Goal: Information Seeking & Learning: Compare options

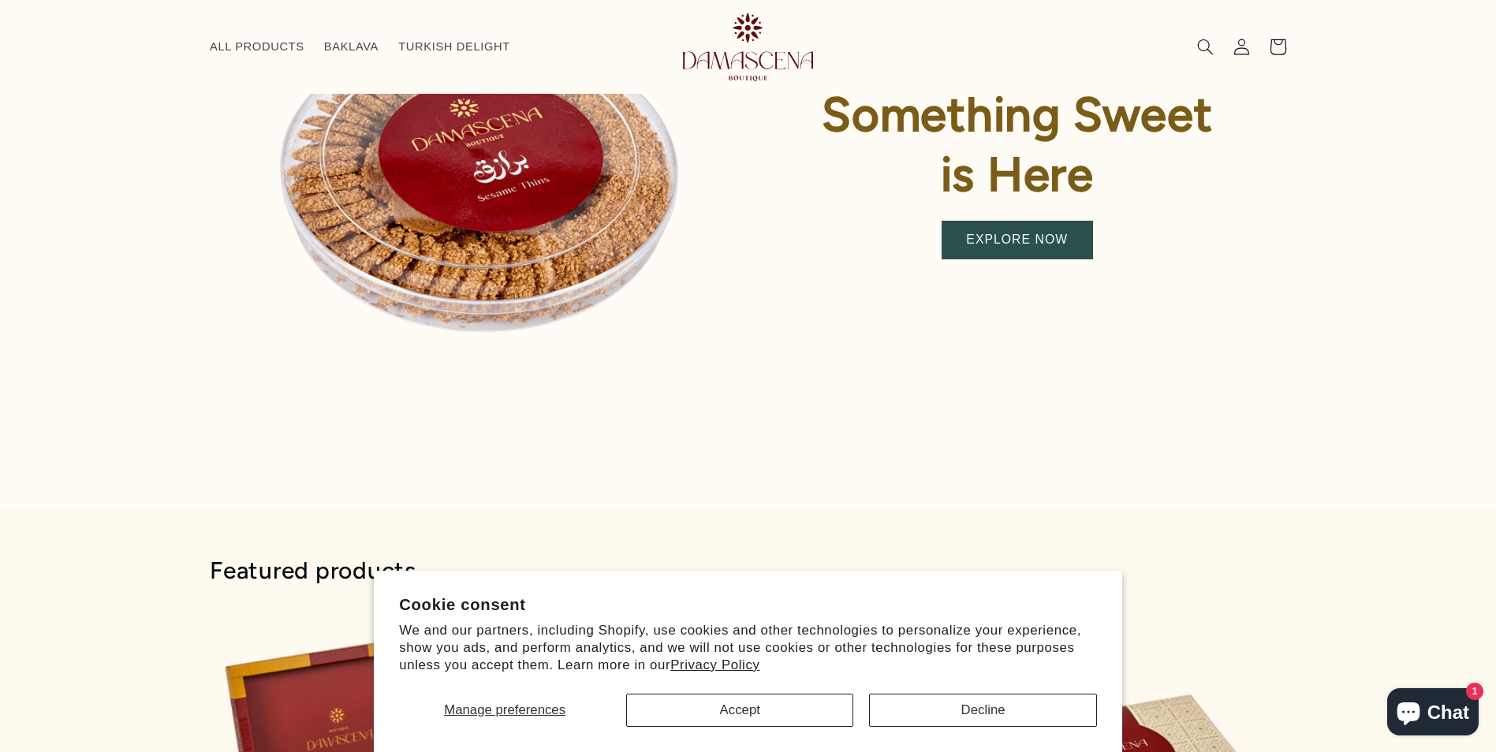
scroll to position [451, 0]
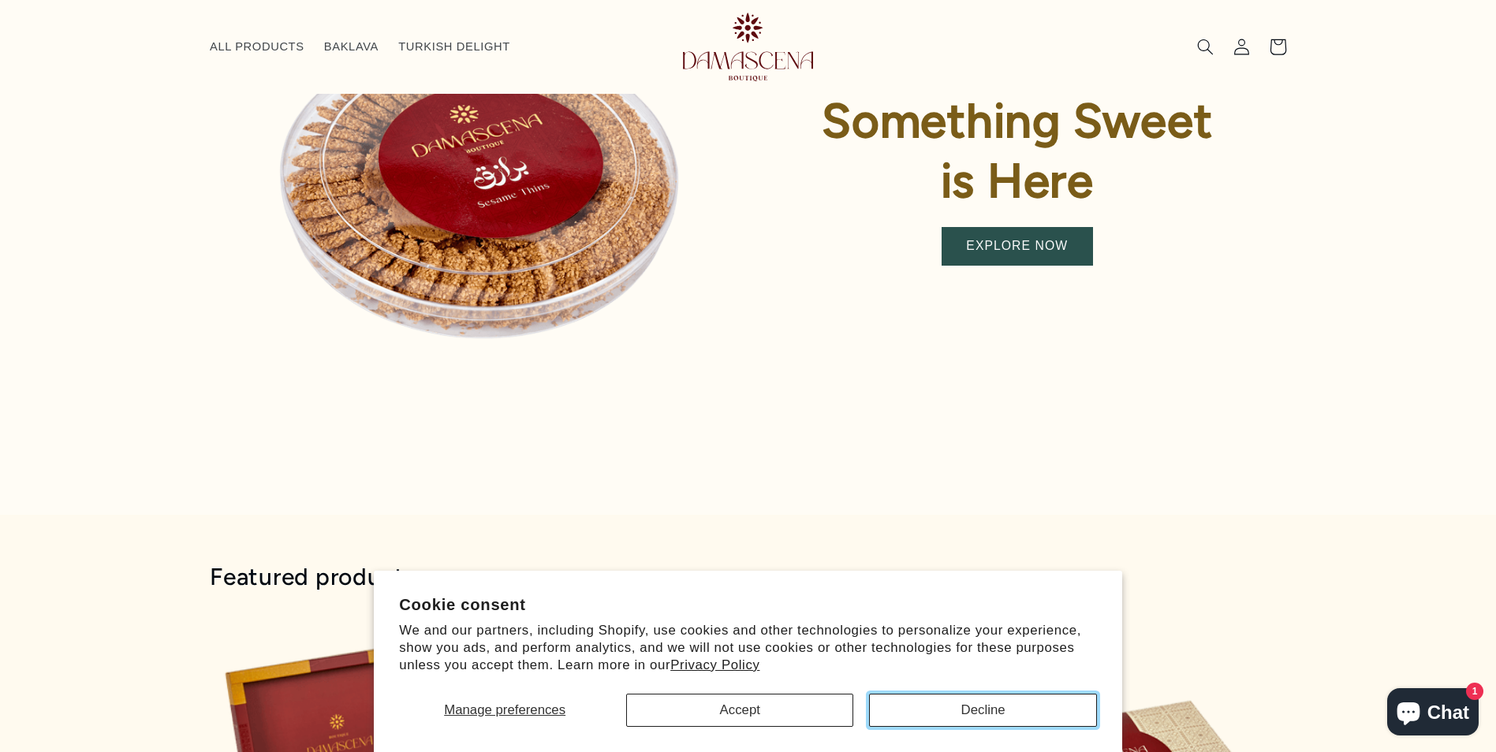
click at [1004, 721] on button "Decline" at bounding box center [982, 710] width 227 height 33
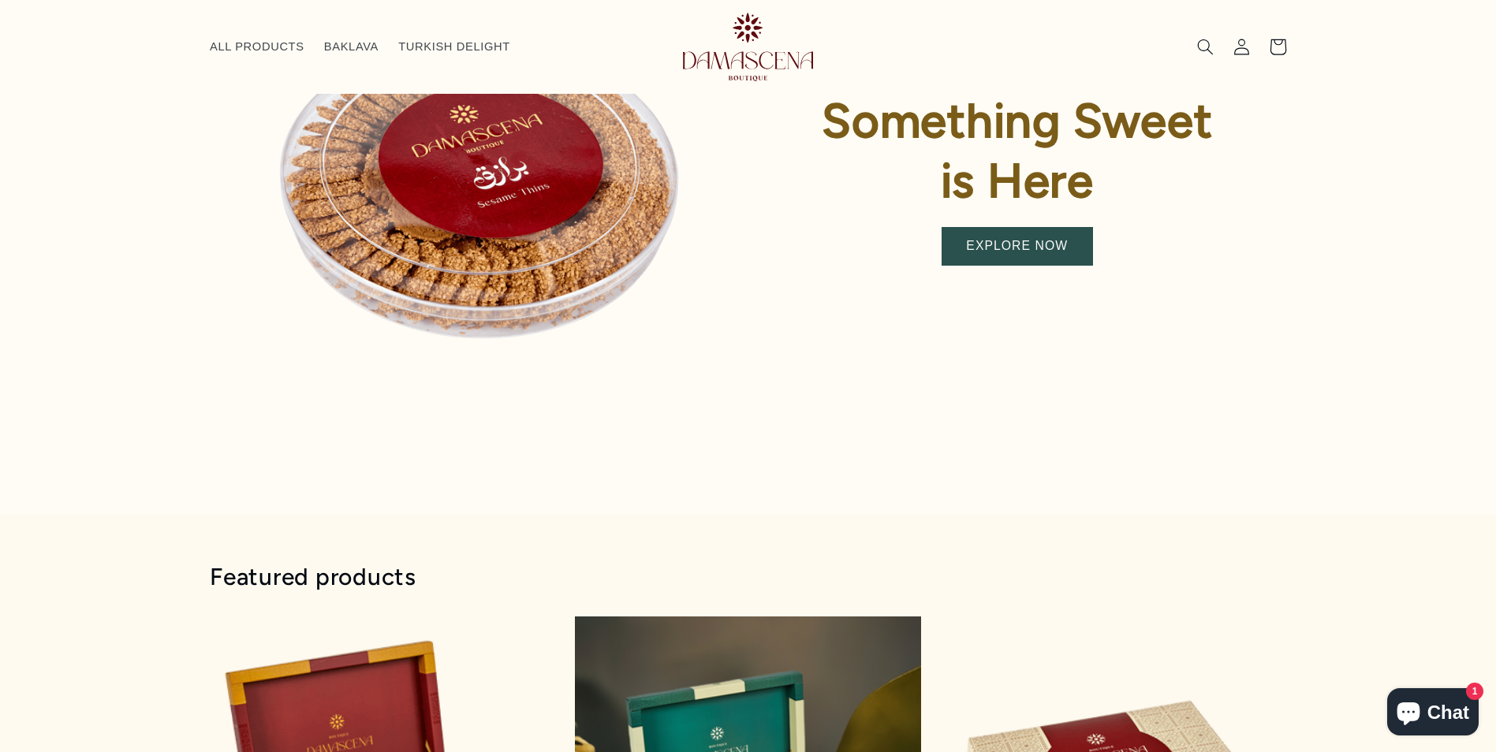
scroll to position [372, 0]
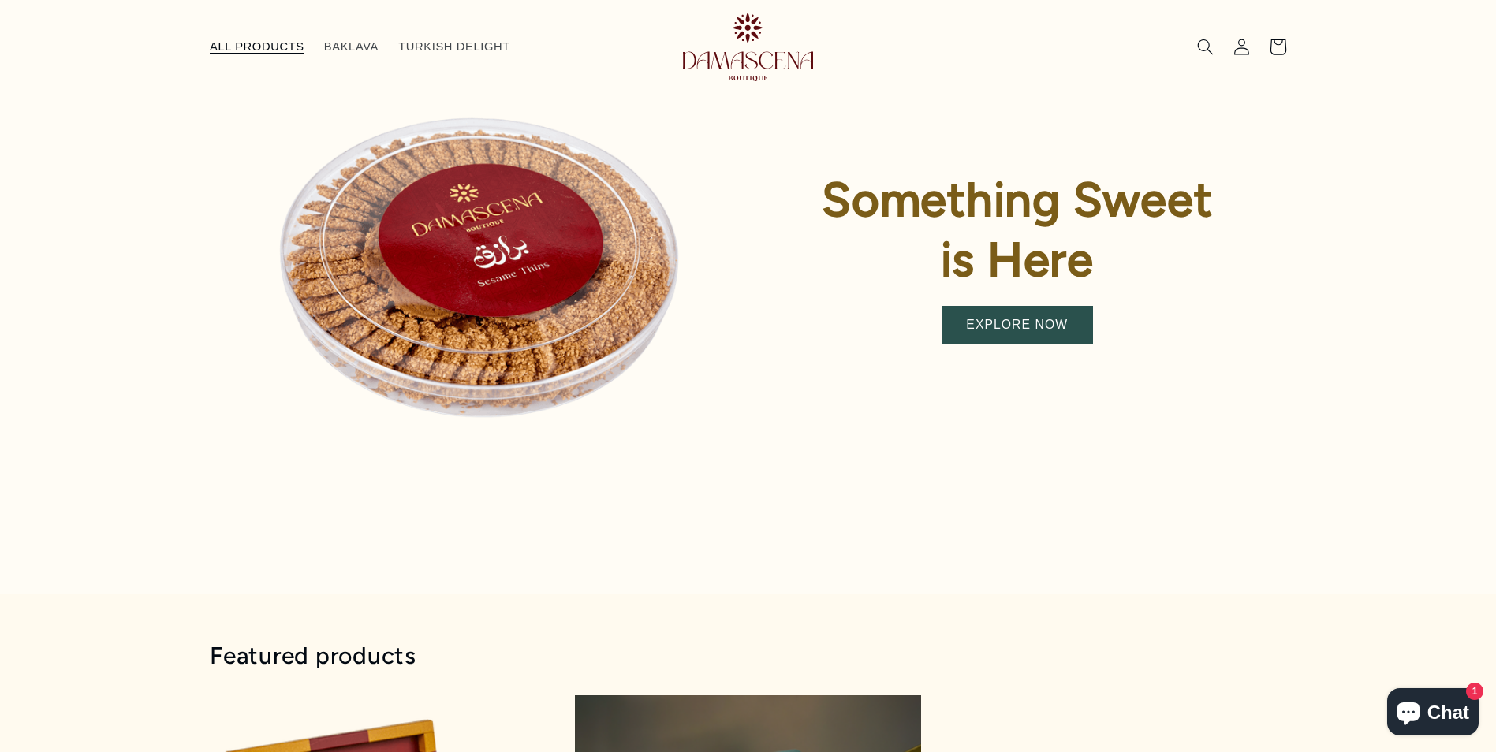
click at [262, 41] on span "ALL PRODUCTS" at bounding box center [257, 46] width 95 height 15
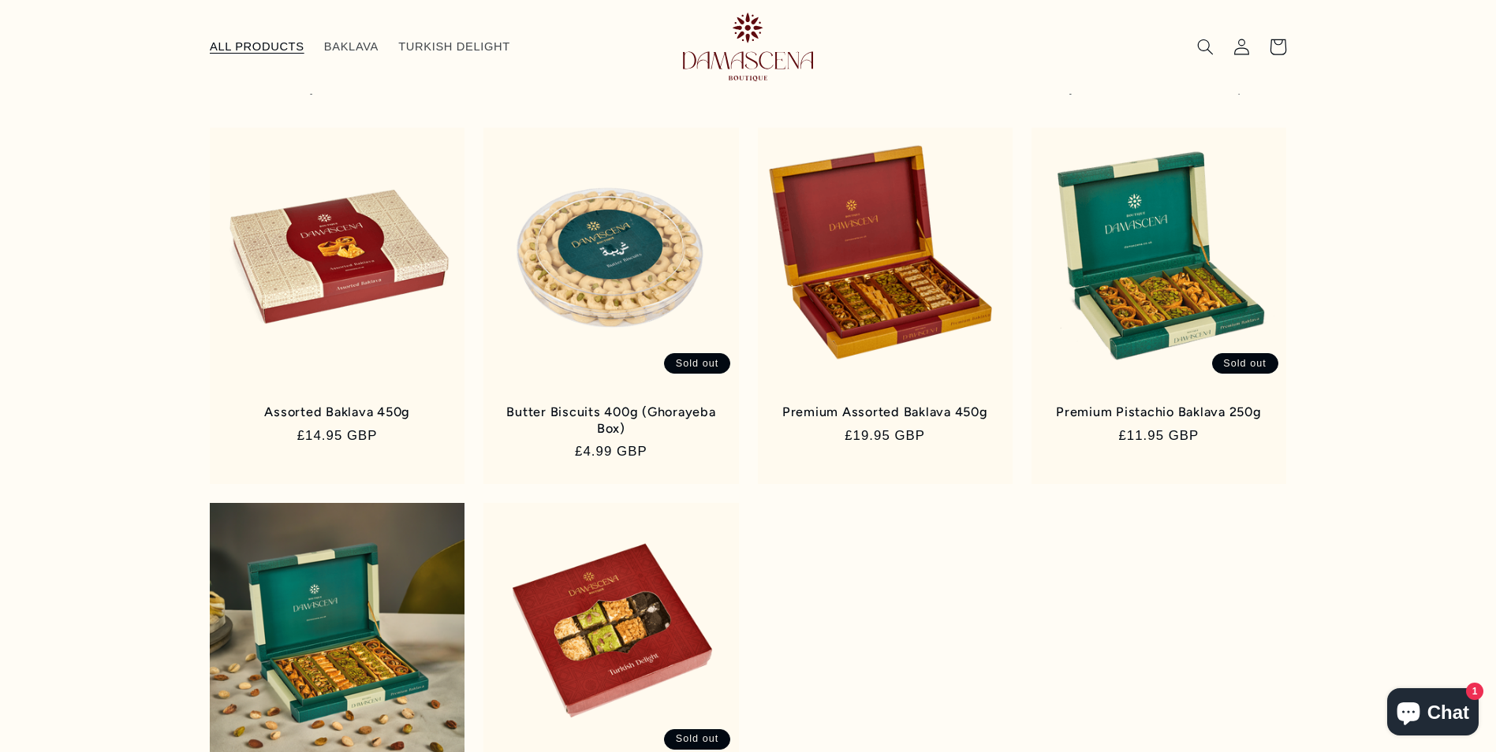
scroll to position [156, 0]
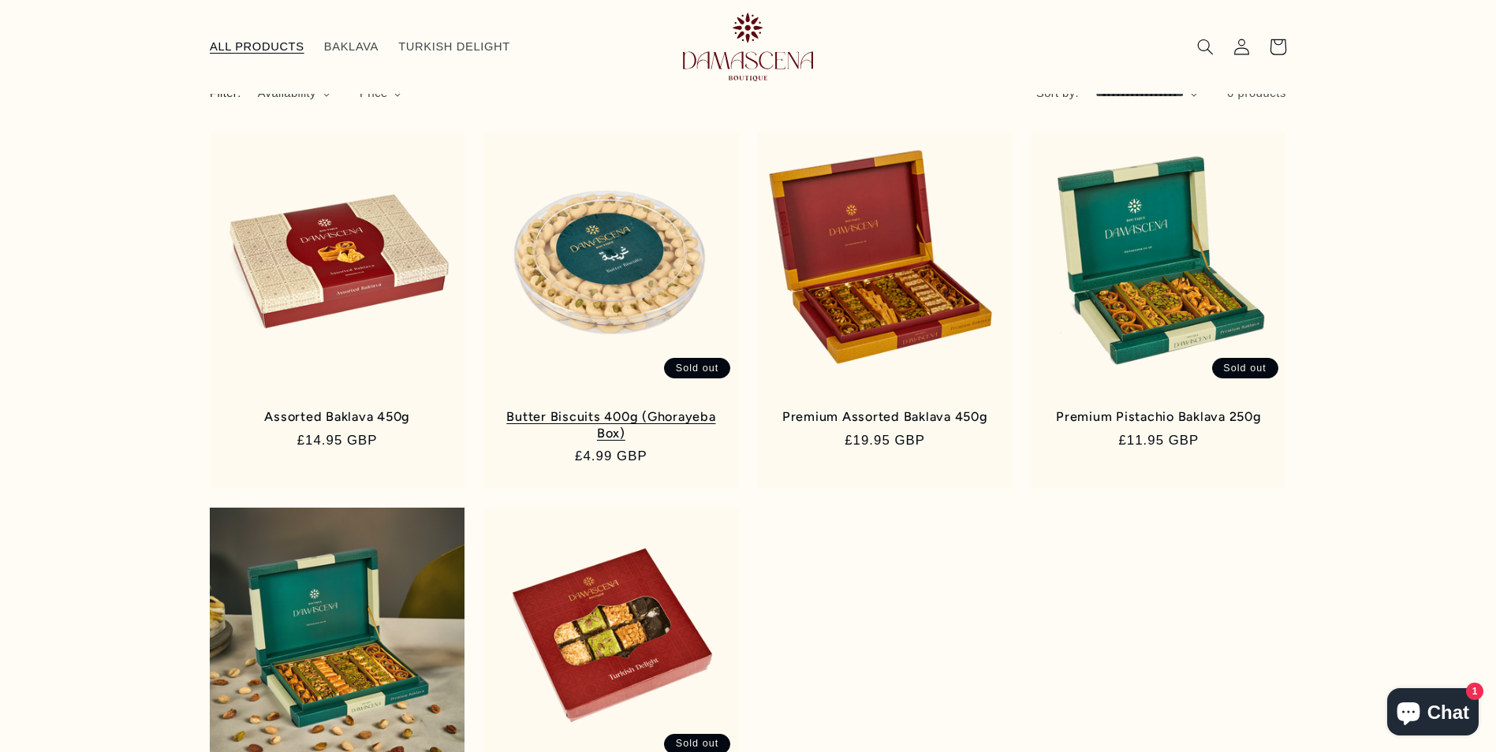
click at [657, 409] on link "Butter Biscuits 400g (Ghorayeba Box)" at bounding box center [611, 425] width 222 height 32
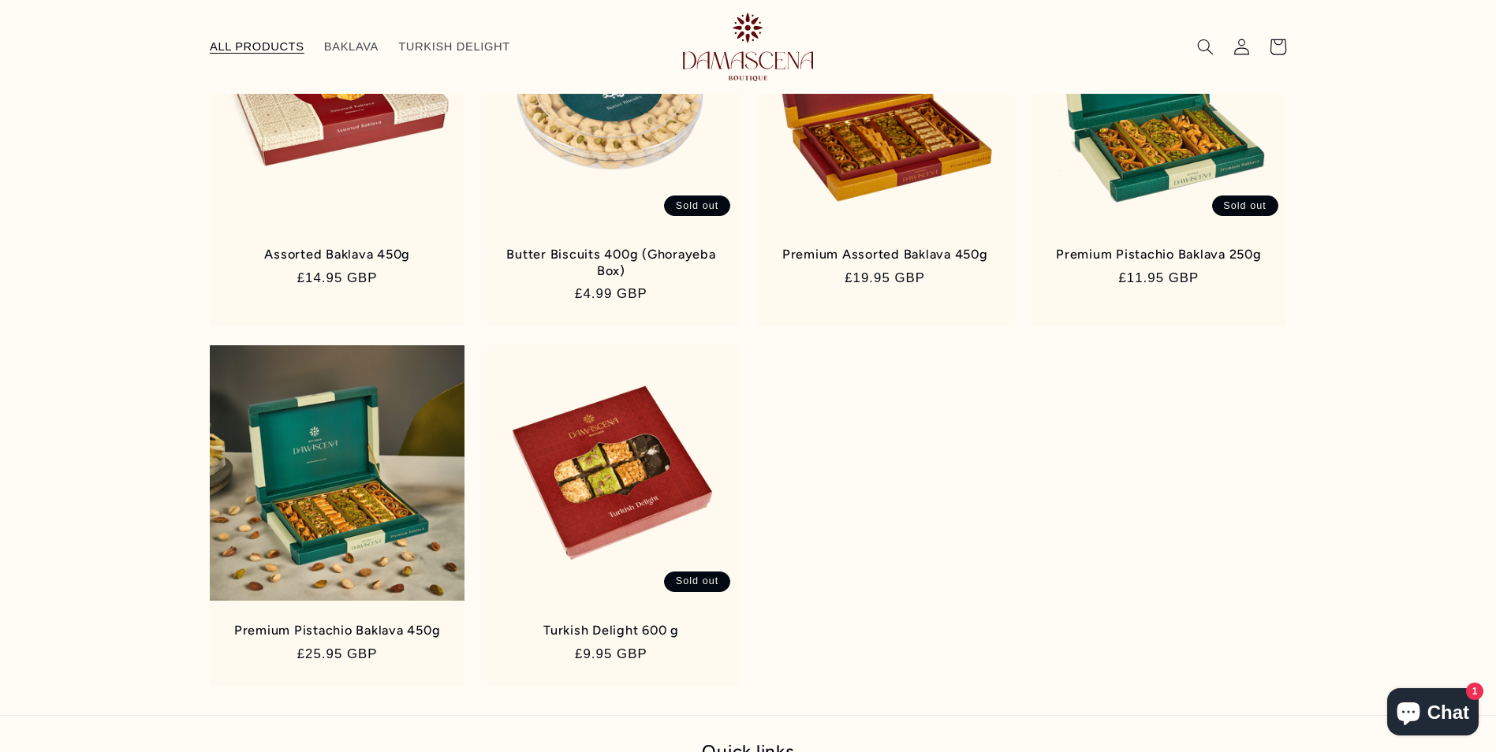
scroll to position [235, 0]
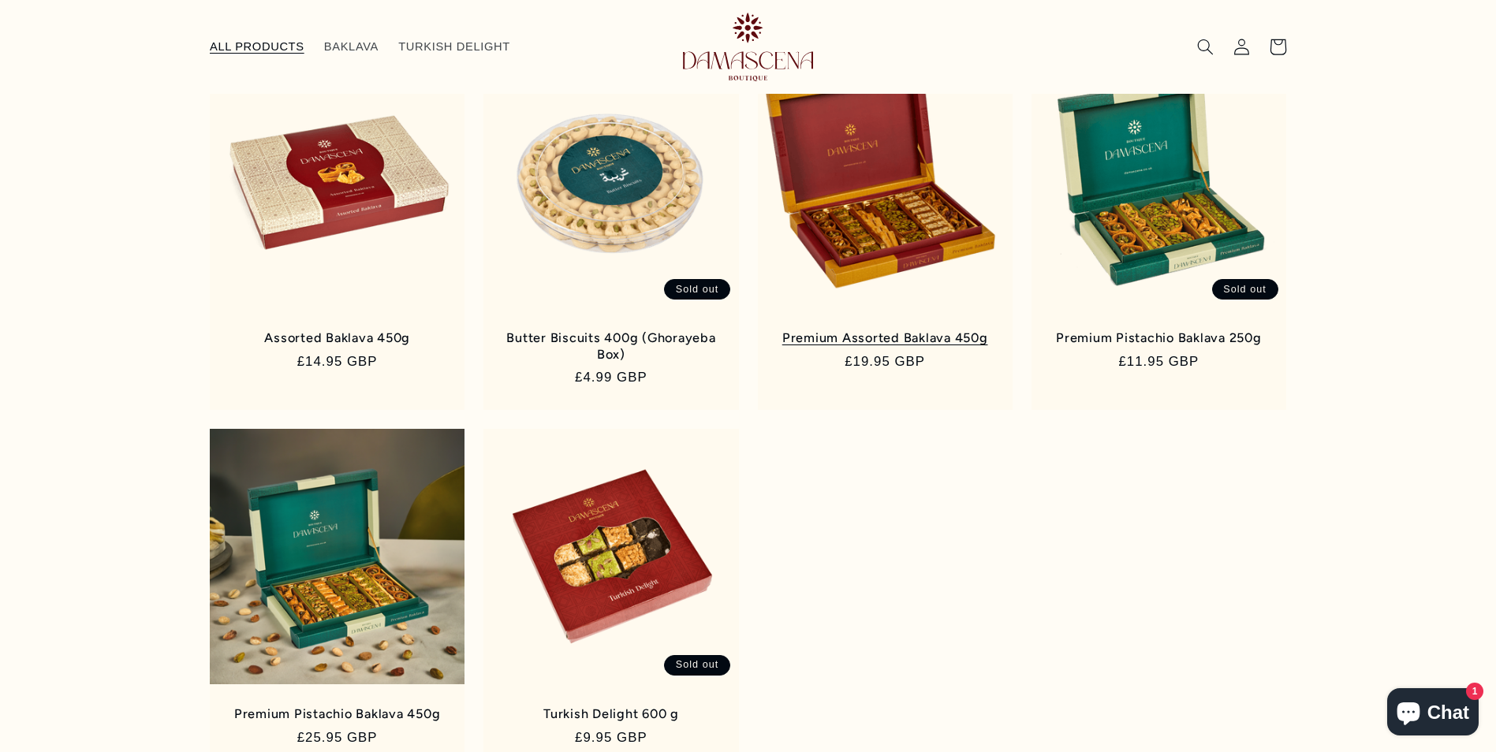
click at [909, 330] on link "Premium Assorted Baklava 450g" at bounding box center [885, 338] width 222 height 16
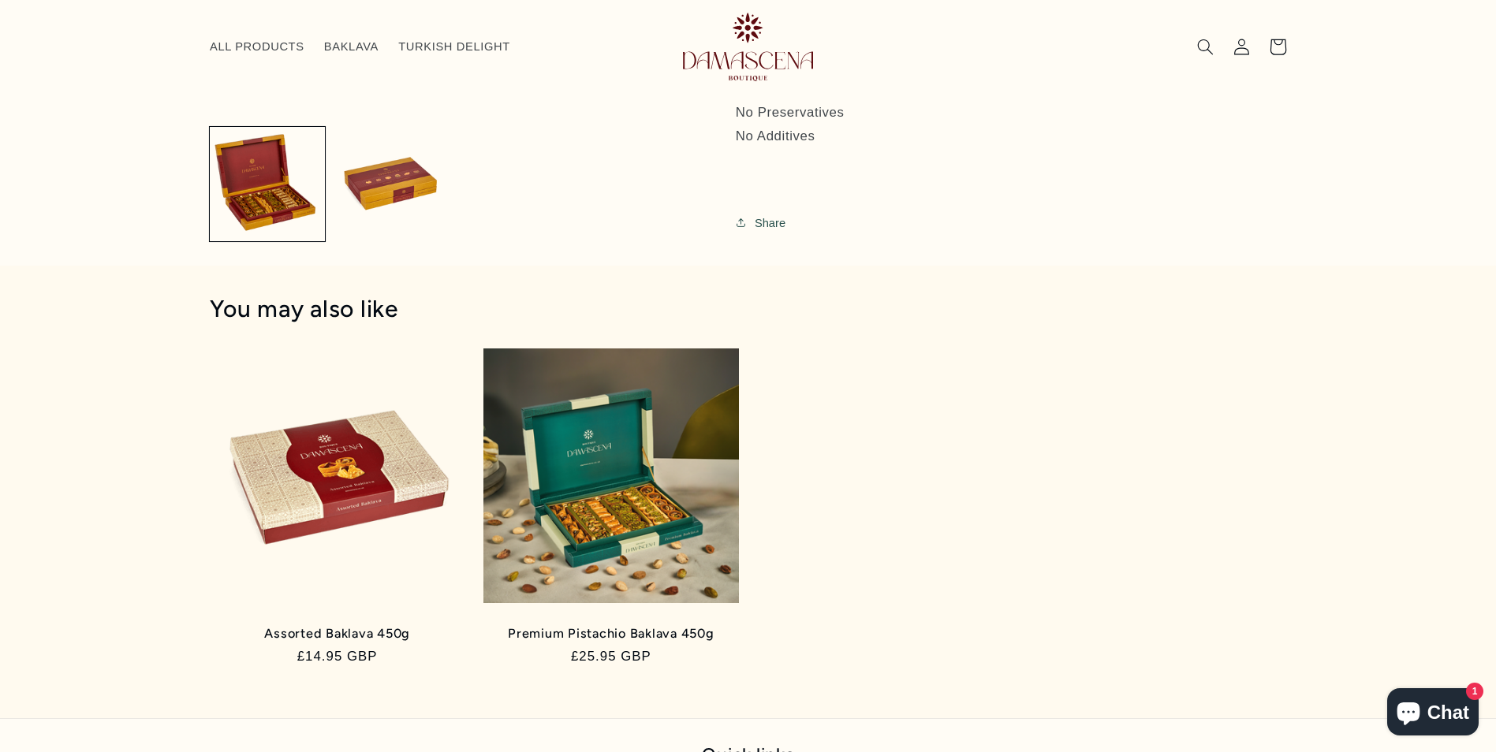
scroll to position [766, 0]
